Goal: Task Accomplishment & Management: Manage account settings

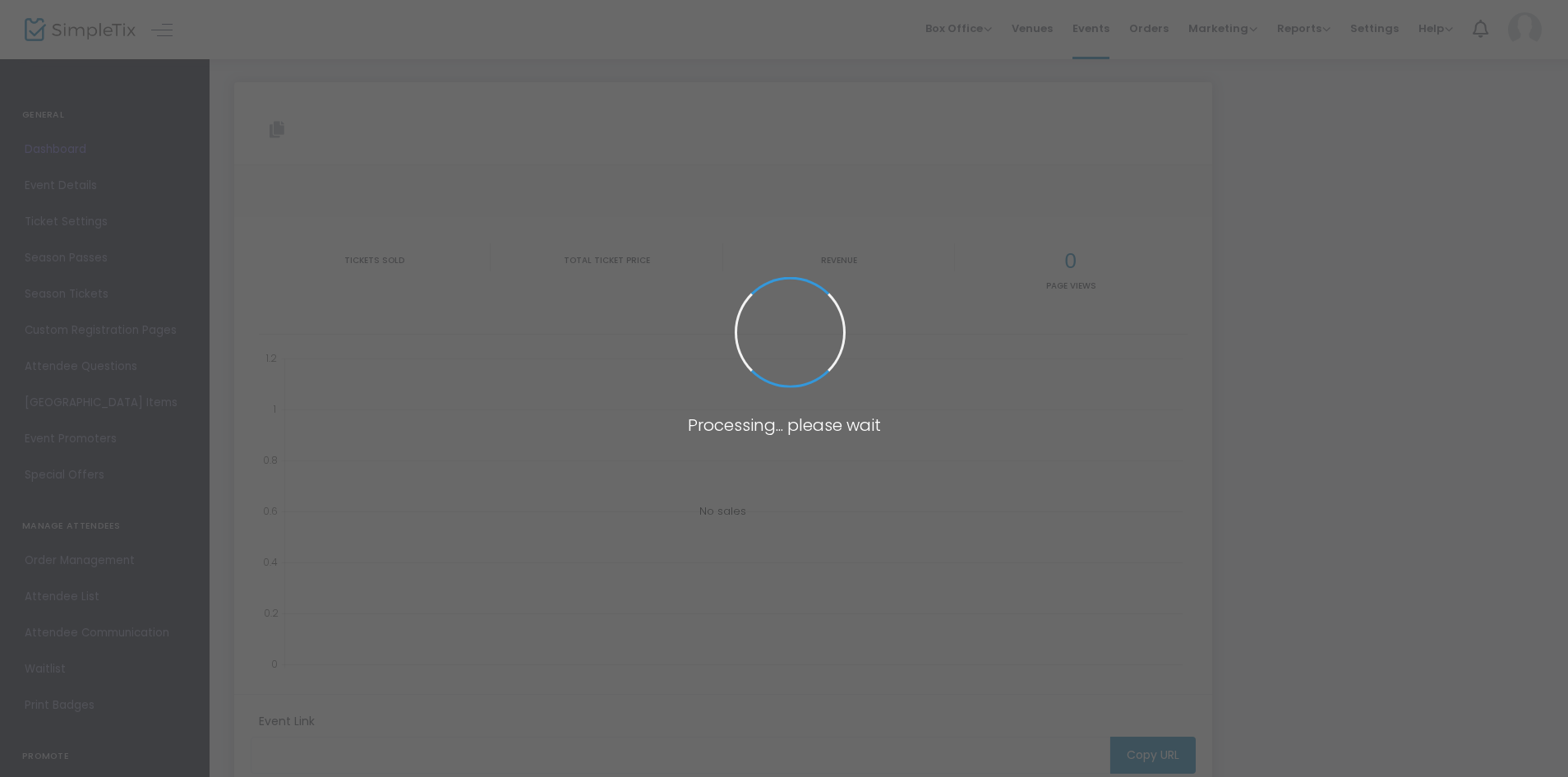
type input "[URL][DOMAIN_NAME]"
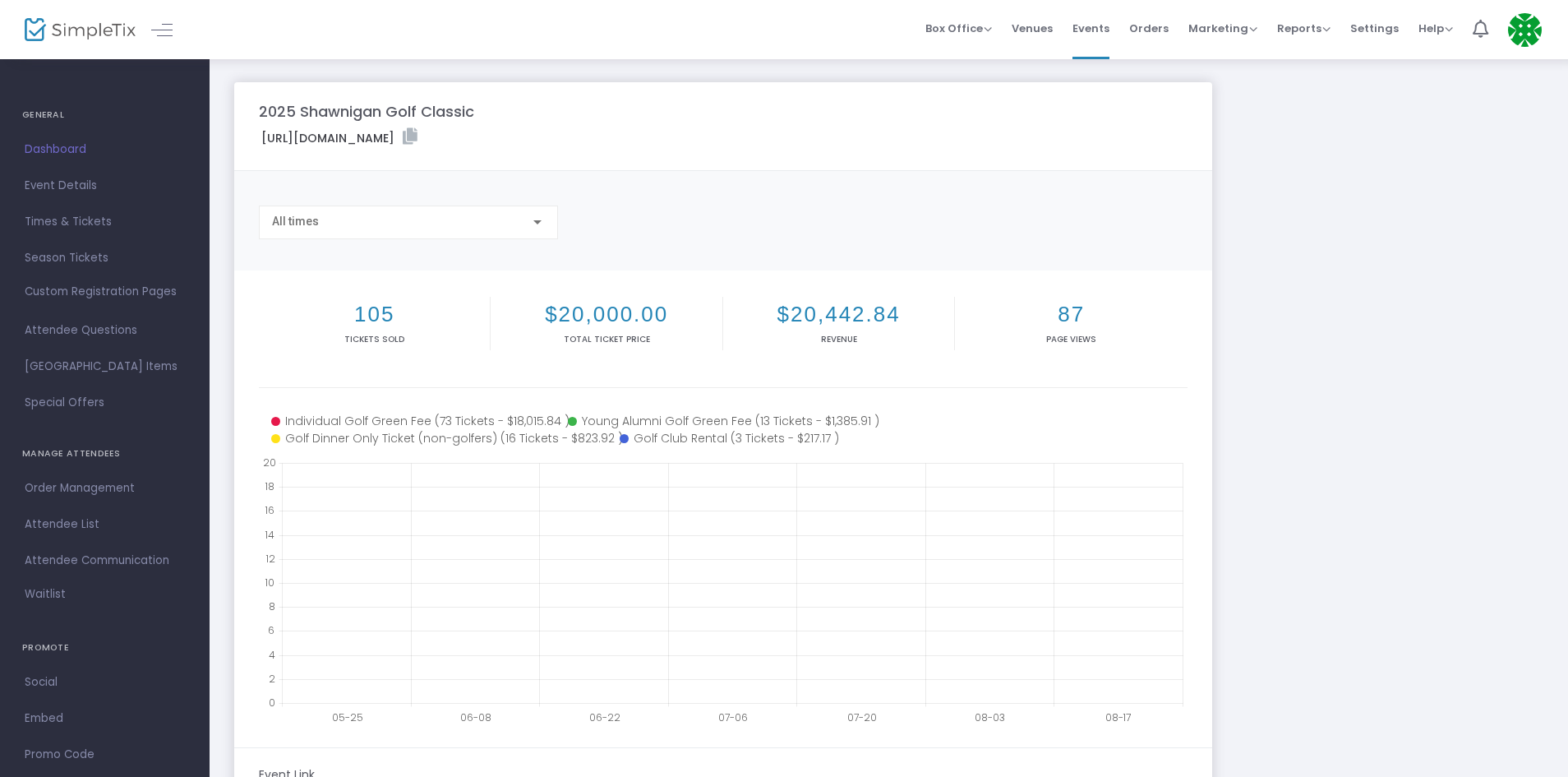
scroll to position [230, 0]
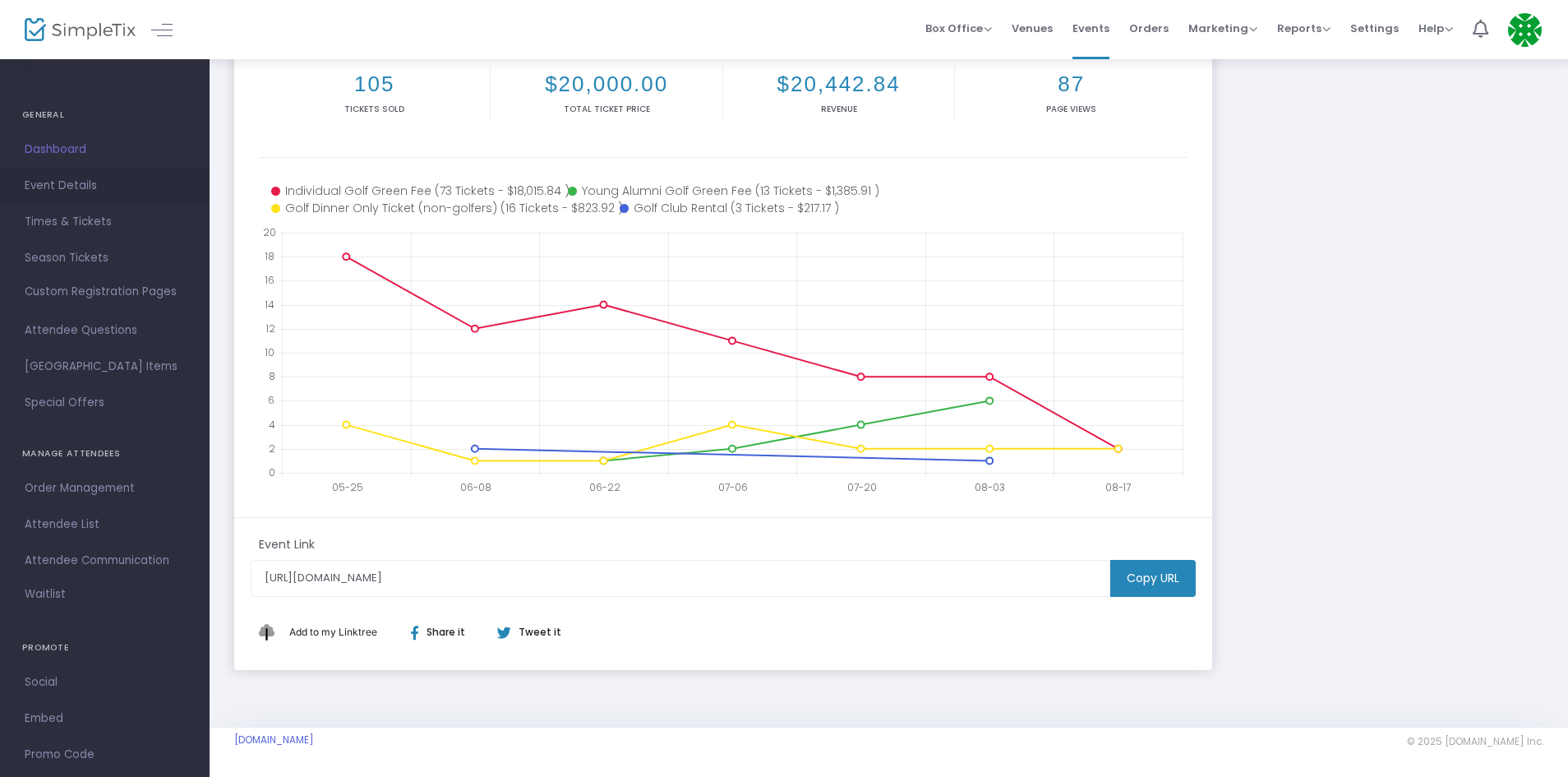
click at [68, 191] on span "Event Details" at bounding box center [104, 185] width 160 height 21
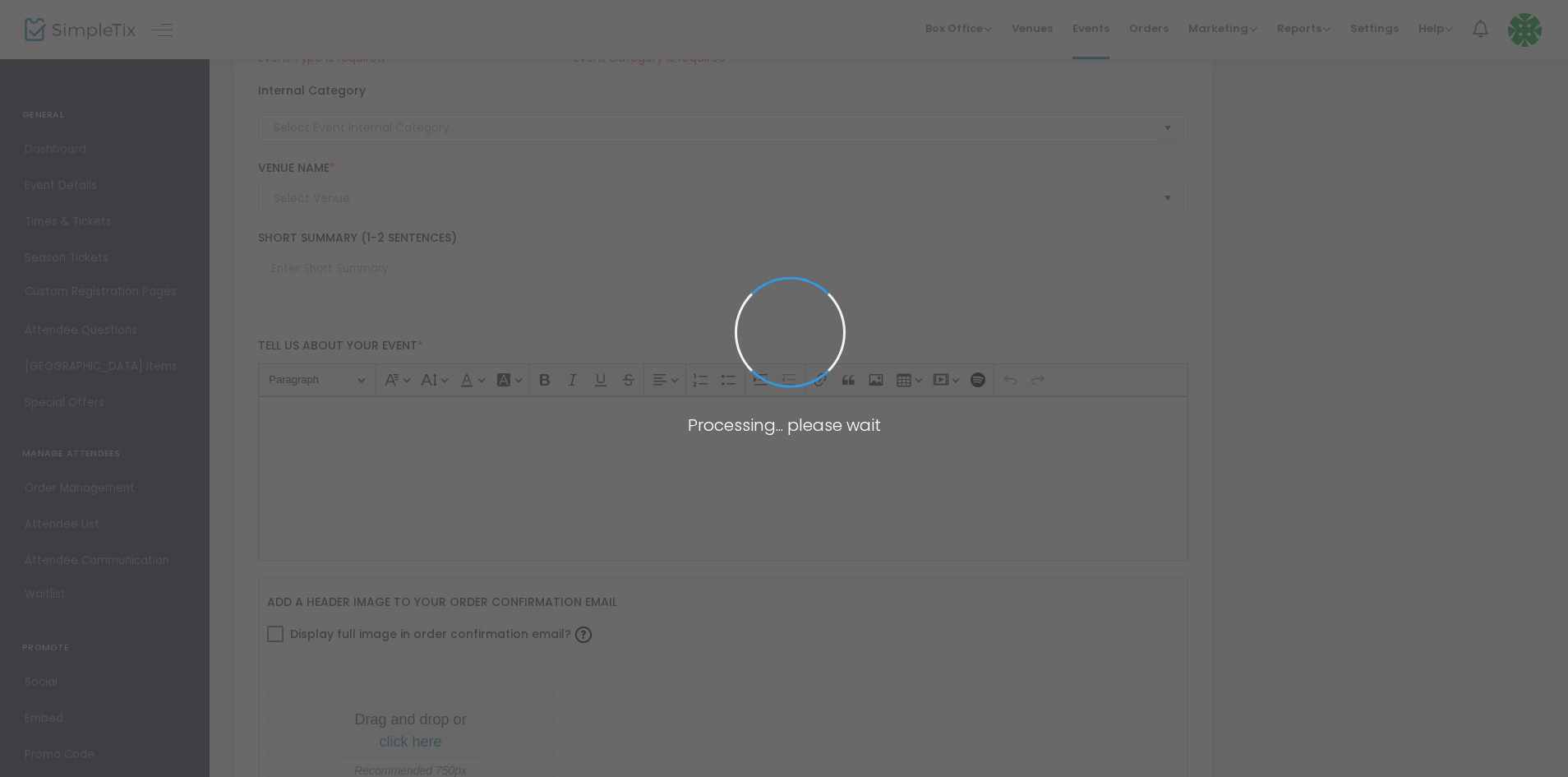
type input "2025 Shawnigan Golf Classic"
type textarea "2025 Shawnigan Golf Classic. Join us [DATE][DATE] for a fun day on the links at…"
checkbox input "true"
type input "Register Now"
type input "University Golf Club"
